Goal: Information Seeking & Learning: Learn about a topic

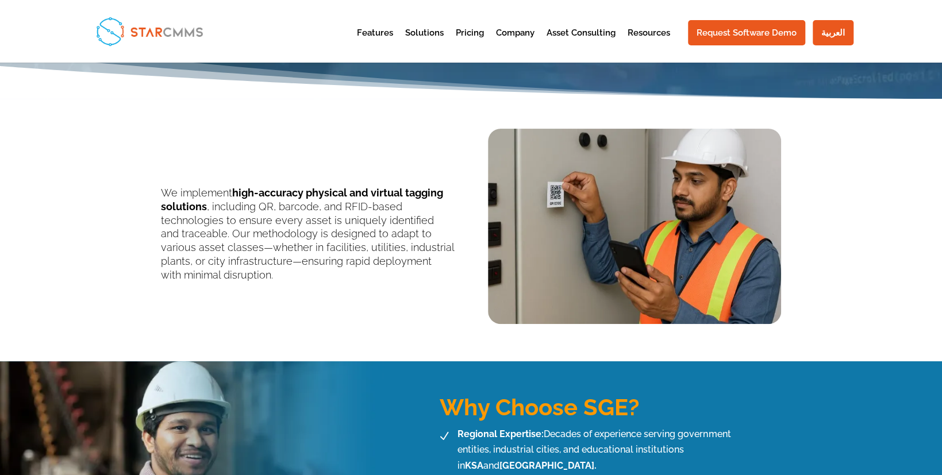
scroll to position [172, 0]
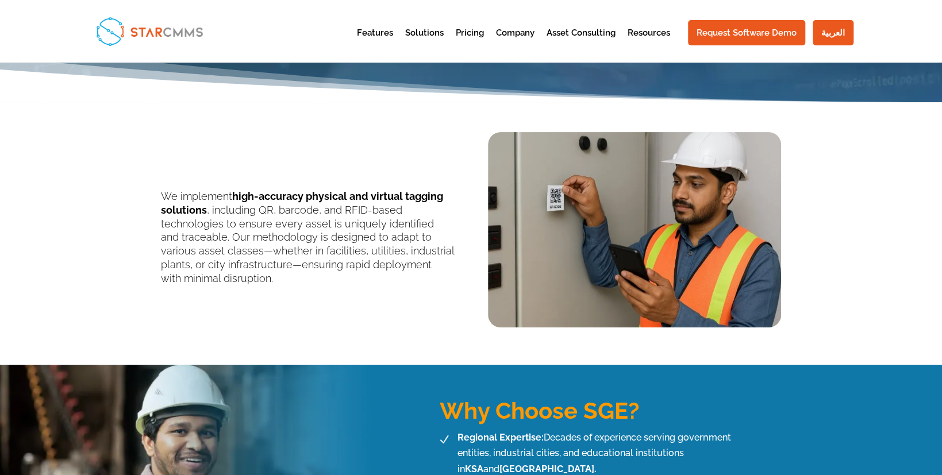
click at [639, 201] on img at bounding box center [634, 229] width 293 height 195
click at [655, 211] on img at bounding box center [634, 229] width 293 height 195
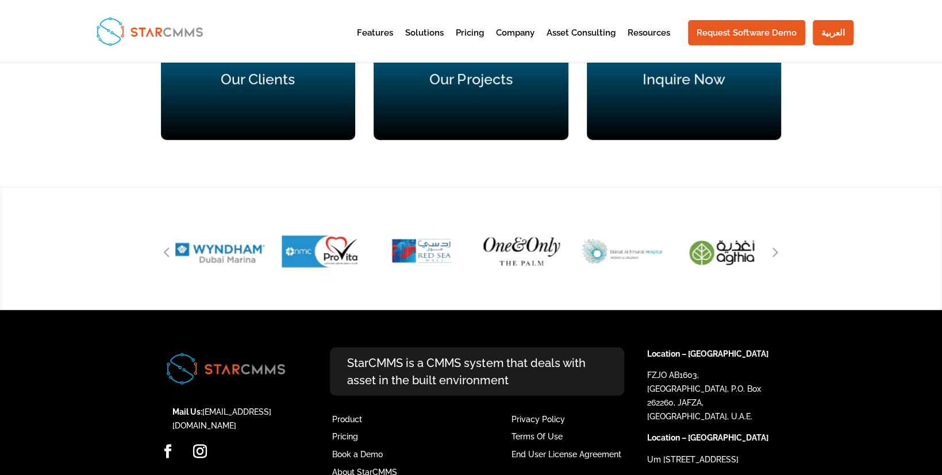
scroll to position [2056, 0]
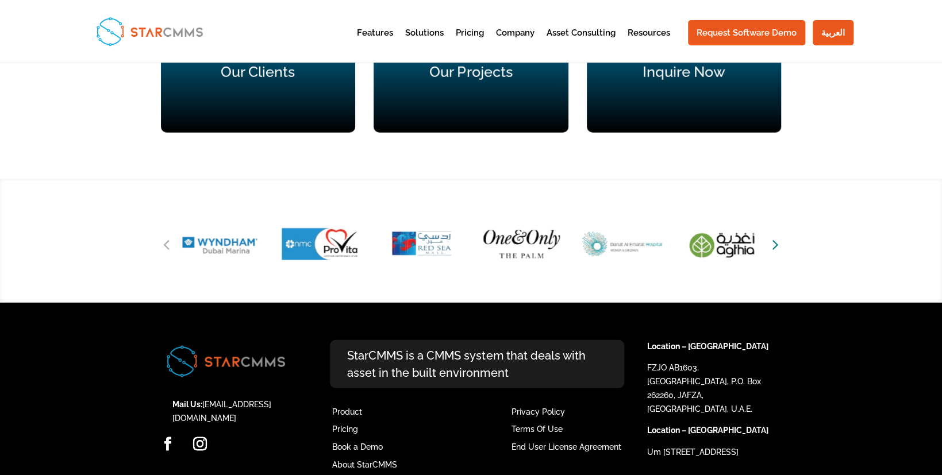
click at [774, 236] on icon "Next slide" at bounding box center [775, 244] width 6 height 16
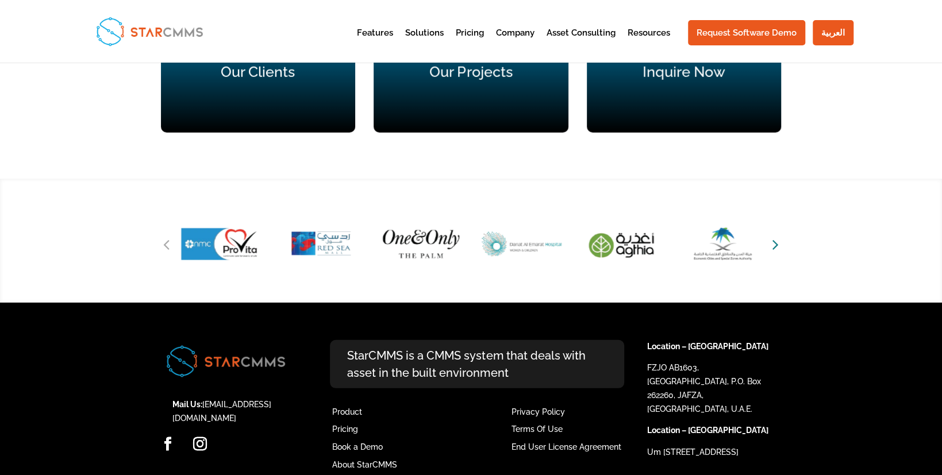
click at [774, 236] on icon "Next slide" at bounding box center [775, 244] width 6 height 16
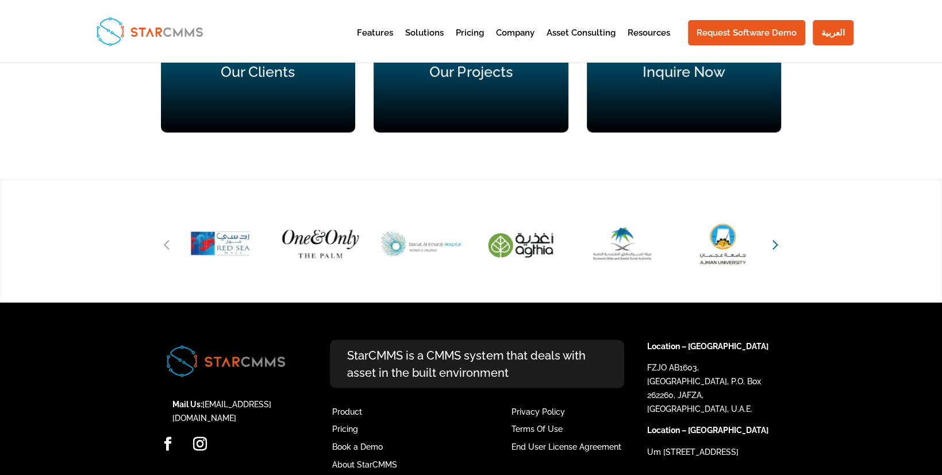
click at [775, 236] on icon "Next slide" at bounding box center [775, 244] width 6 height 16
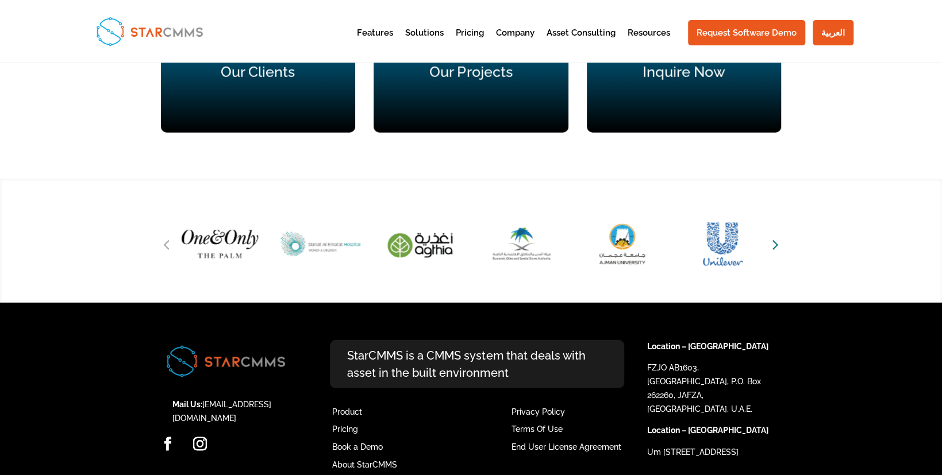
click at [775, 236] on icon "Next slide" at bounding box center [775, 244] width 6 height 16
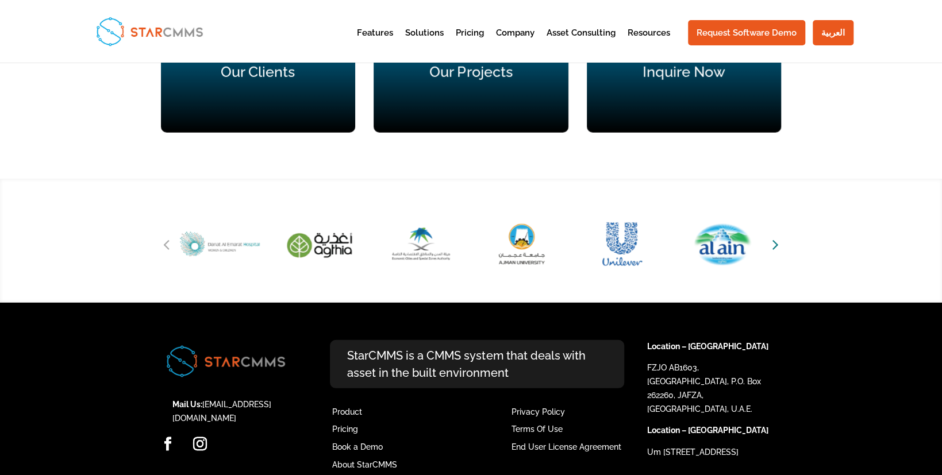
click at [775, 236] on icon "Next slide" at bounding box center [775, 244] width 6 height 16
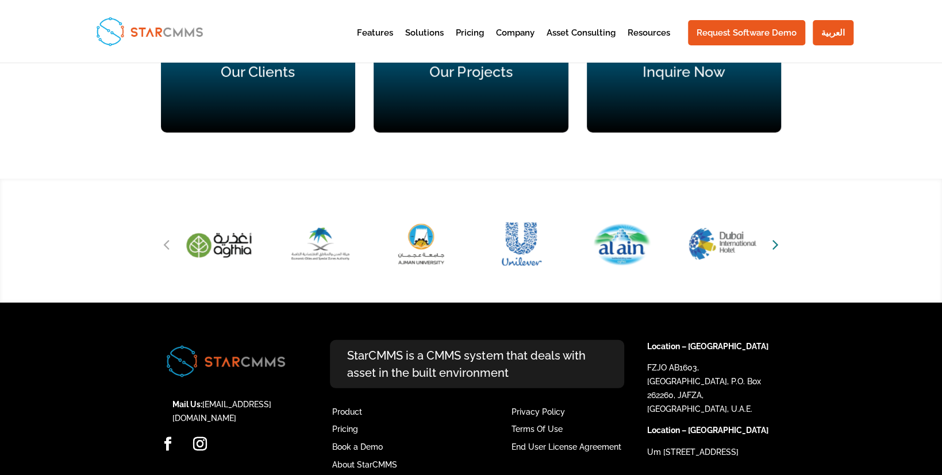
click at [775, 236] on icon "Next slide" at bounding box center [775, 244] width 6 height 16
click at [777, 236] on icon "Next slide" at bounding box center [775, 244] width 6 height 16
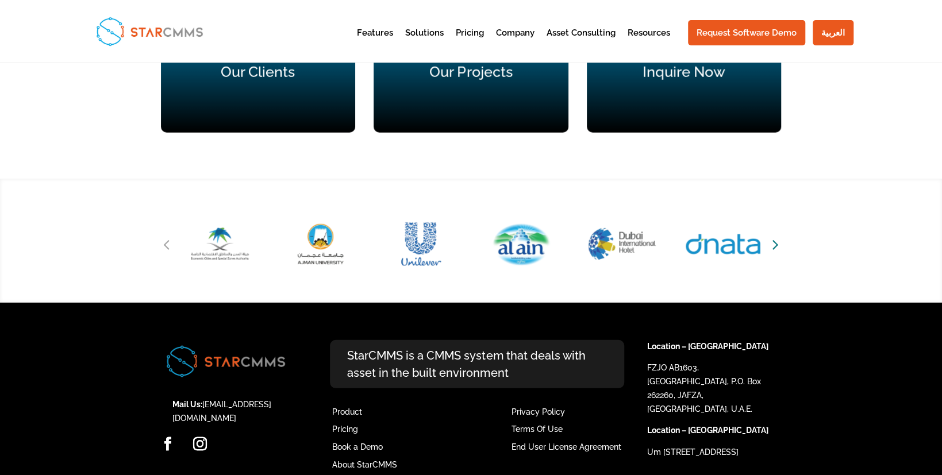
click at [778, 236] on icon "Next slide" at bounding box center [775, 244] width 6 height 16
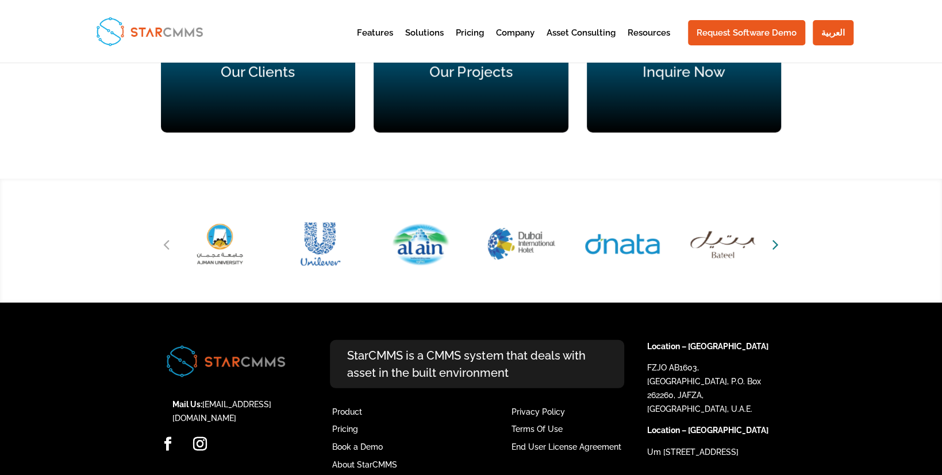
click at [778, 236] on icon "Next slide" at bounding box center [775, 244] width 6 height 16
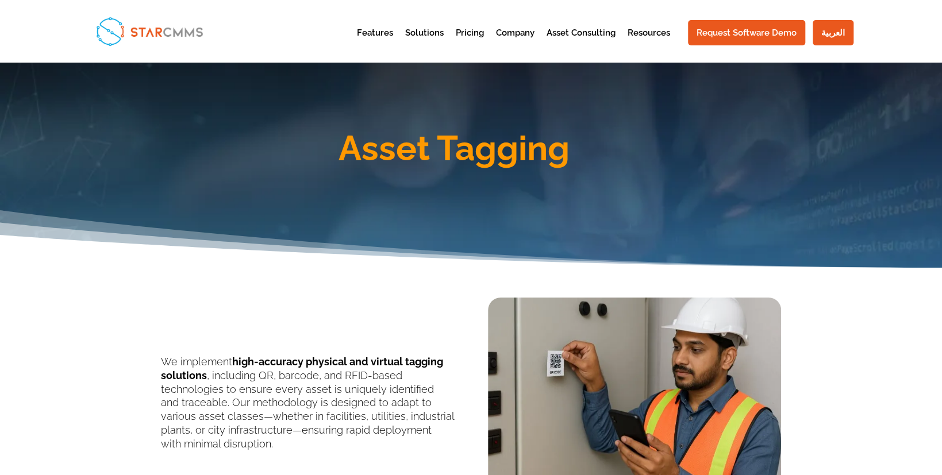
scroll to position [0, 0]
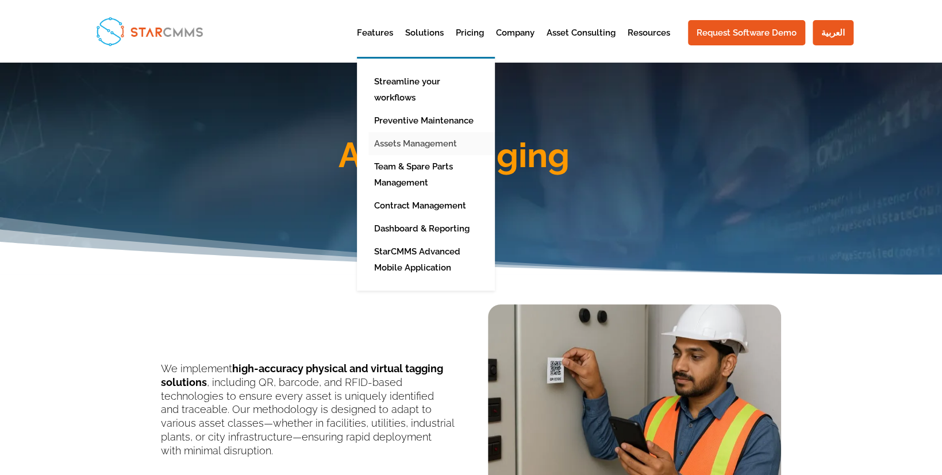
click at [437, 132] on link "Assets Management" at bounding box center [434, 143] width 132 height 23
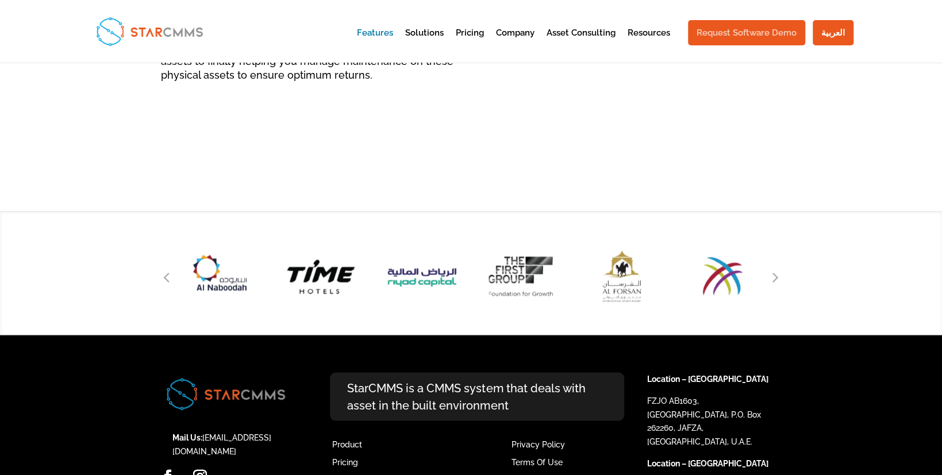
scroll to position [1001, 0]
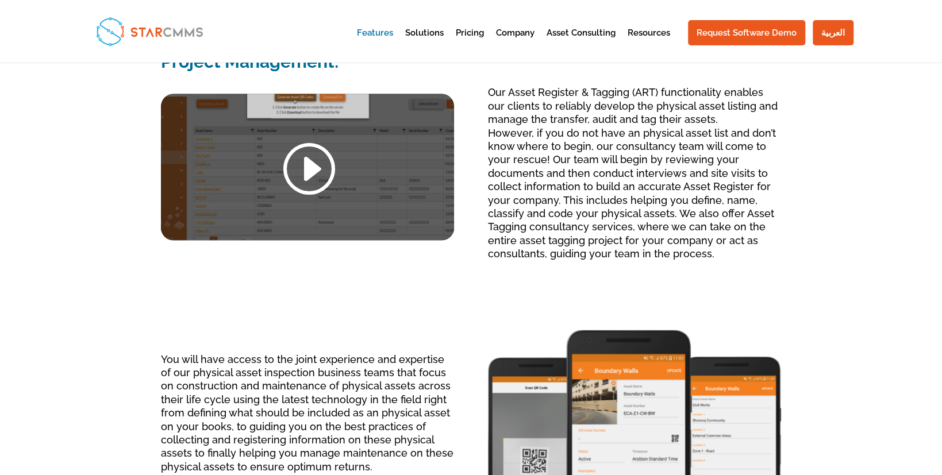
scroll to position [920, 0]
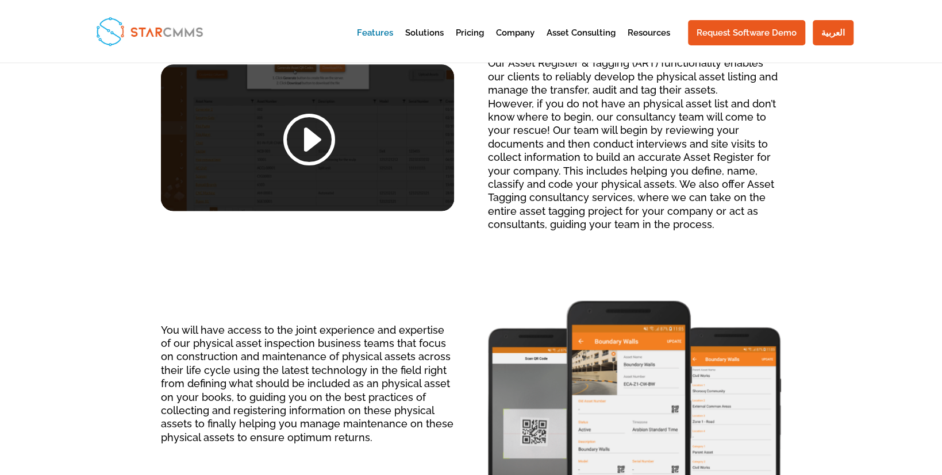
click at [317, 155] on link at bounding box center [307, 140] width 55 height 60
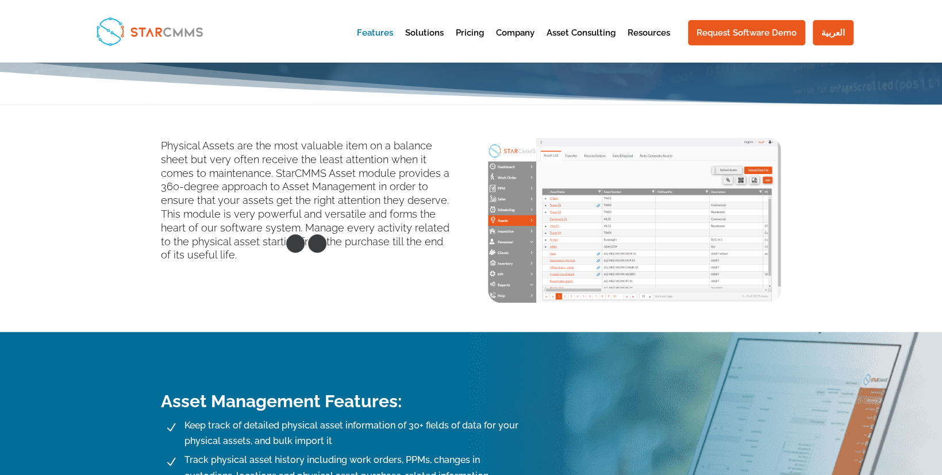
scroll to position [0, 0]
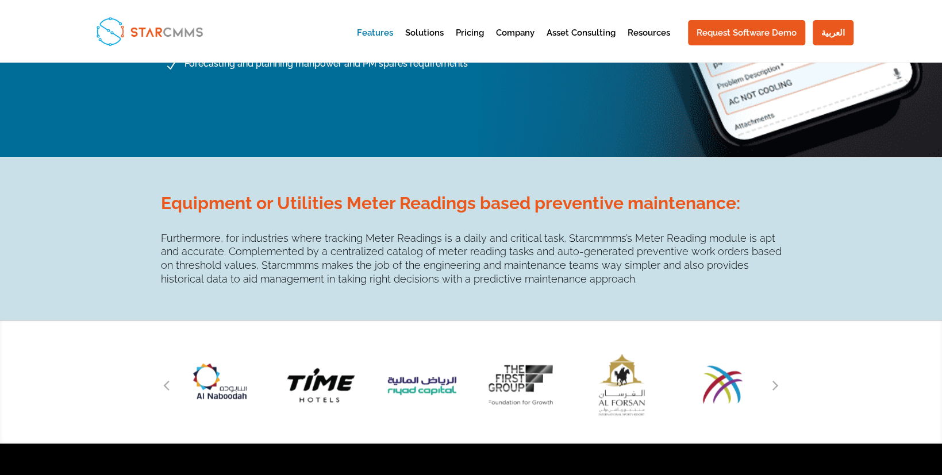
scroll to position [901, 0]
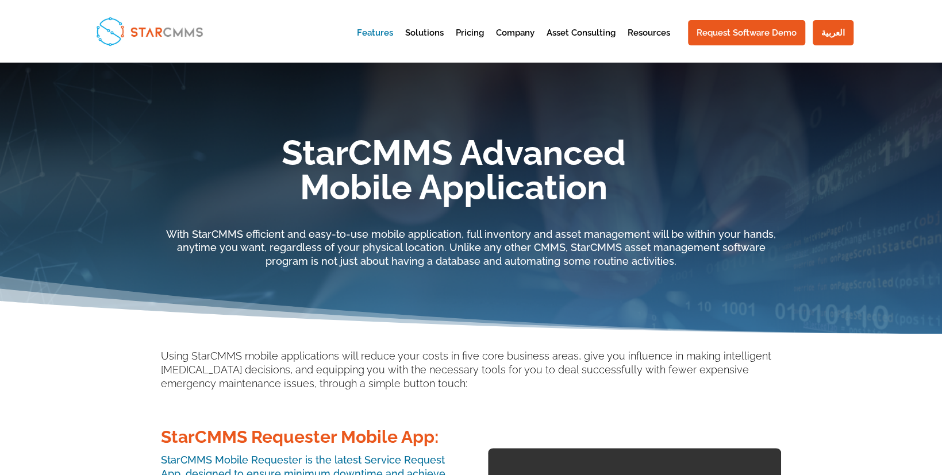
scroll to position [345, 0]
